Goal: Task Accomplishment & Management: Manage account settings

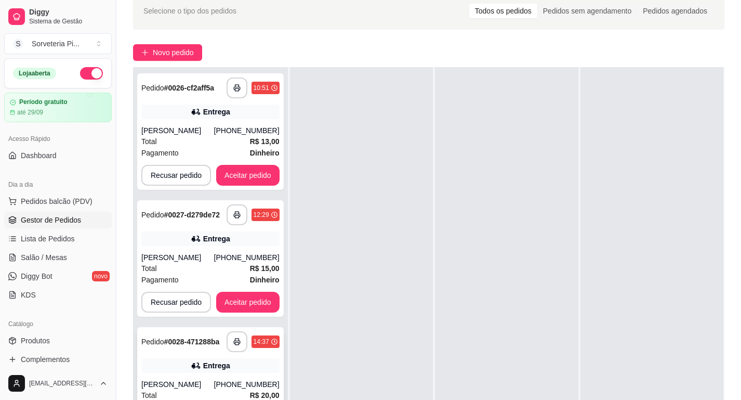
scroll to position [46, 0]
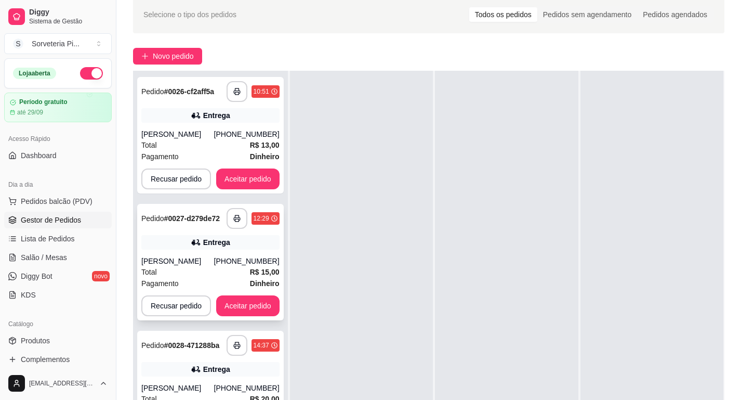
click at [207, 265] on div "[PERSON_NAME]" at bounding box center [177, 261] width 73 height 10
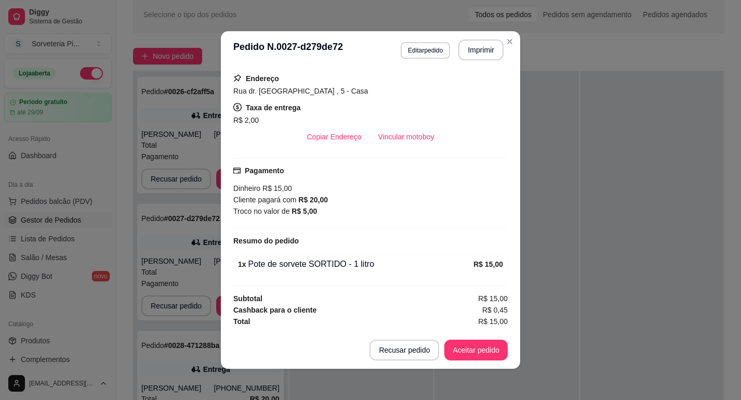
scroll to position [184, 0]
click at [471, 350] on button "Aceitar pedido" at bounding box center [475, 350] width 61 height 20
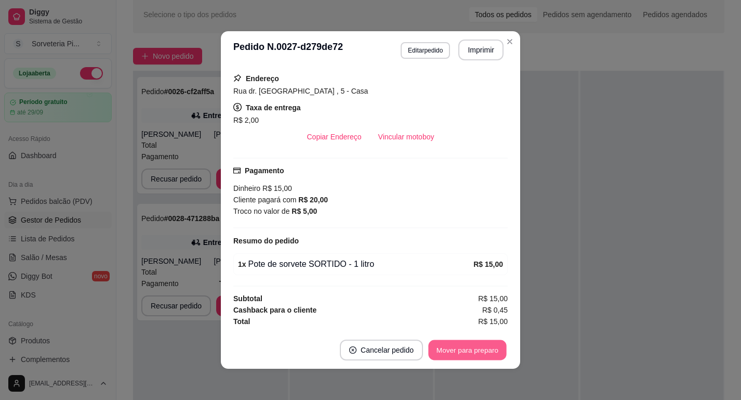
click at [459, 351] on button "Mover para preparo" at bounding box center [467, 350] width 78 height 20
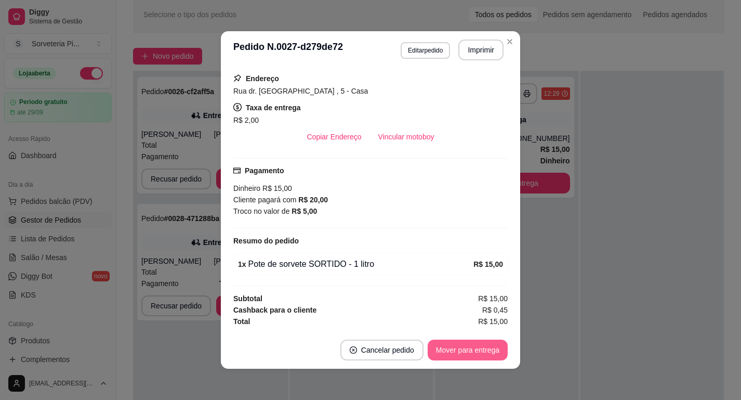
click at [455, 350] on button "Mover para entrega" at bounding box center [468, 349] width 80 height 21
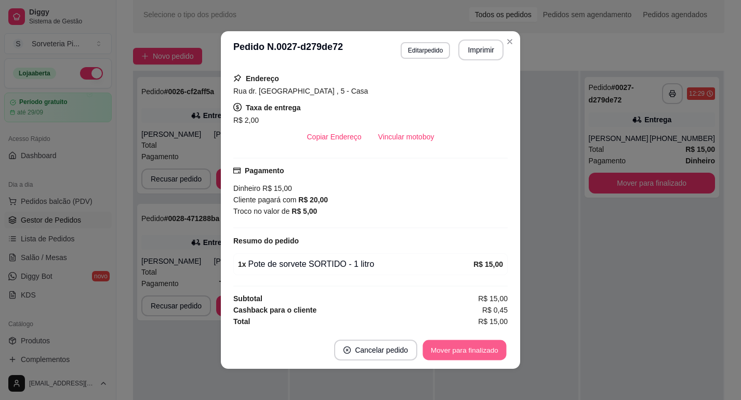
click at [455, 350] on button "Mover para finalizado" at bounding box center [465, 350] width 84 height 20
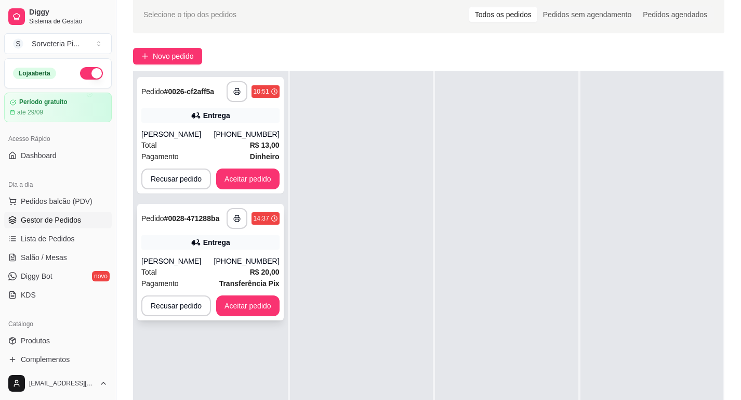
click at [208, 259] on div "[PERSON_NAME]" at bounding box center [177, 261] width 73 height 10
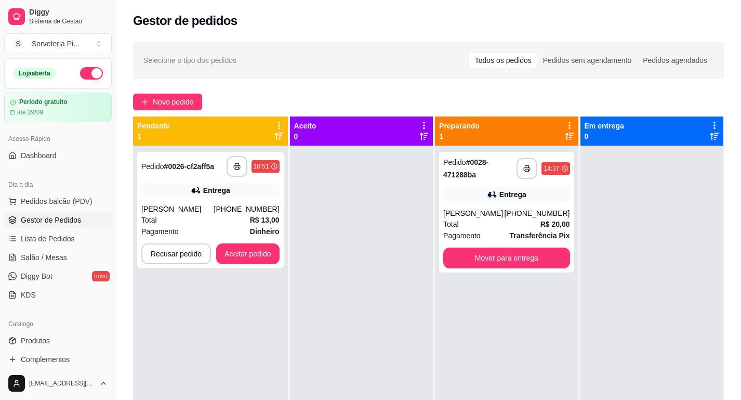
scroll to position [0, 0]
click at [266, 166] on div "10:51" at bounding box center [262, 166] width 16 height 8
